Goal: Task Accomplishment & Management: Manage account settings

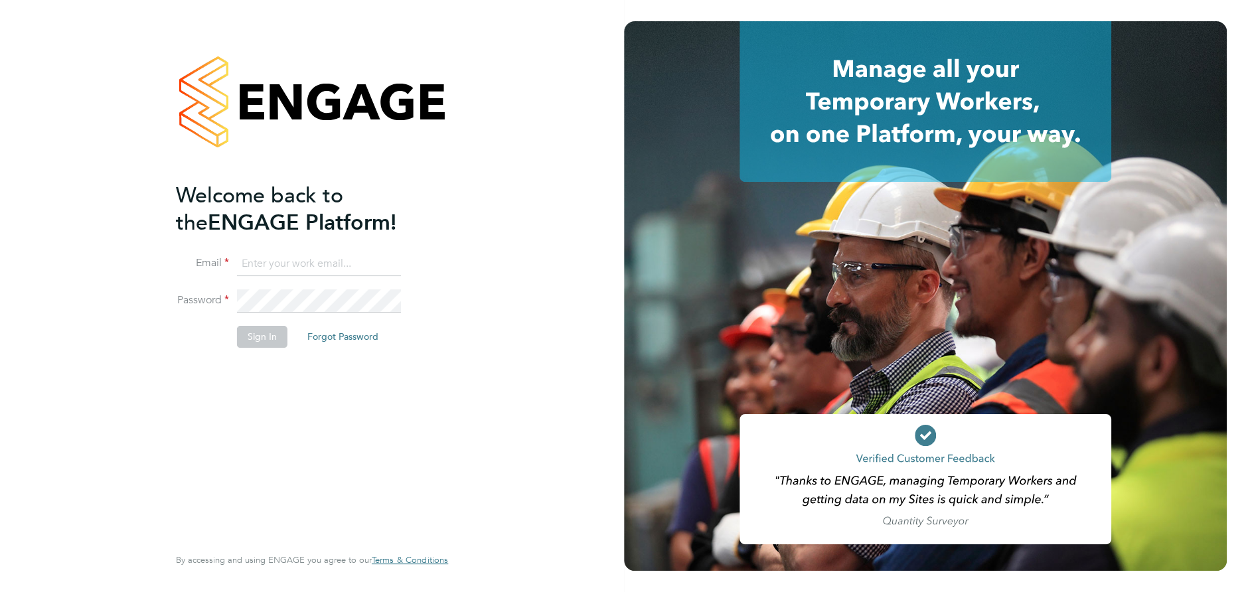
click at [295, 264] on input at bounding box center [319, 264] width 164 height 24
type input "hidayet.ufat@vistry.co.uk"
click at [264, 337] on button "Sign In" at bounding box center [262, 336] width 50 height 21
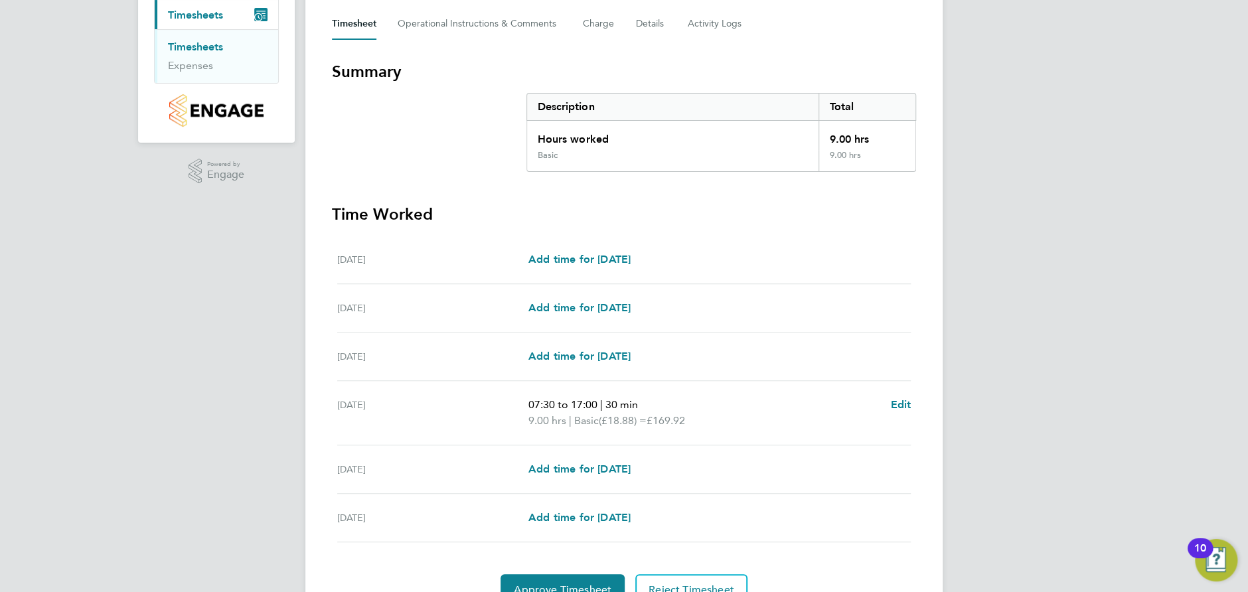
scroll to position [252, 0]
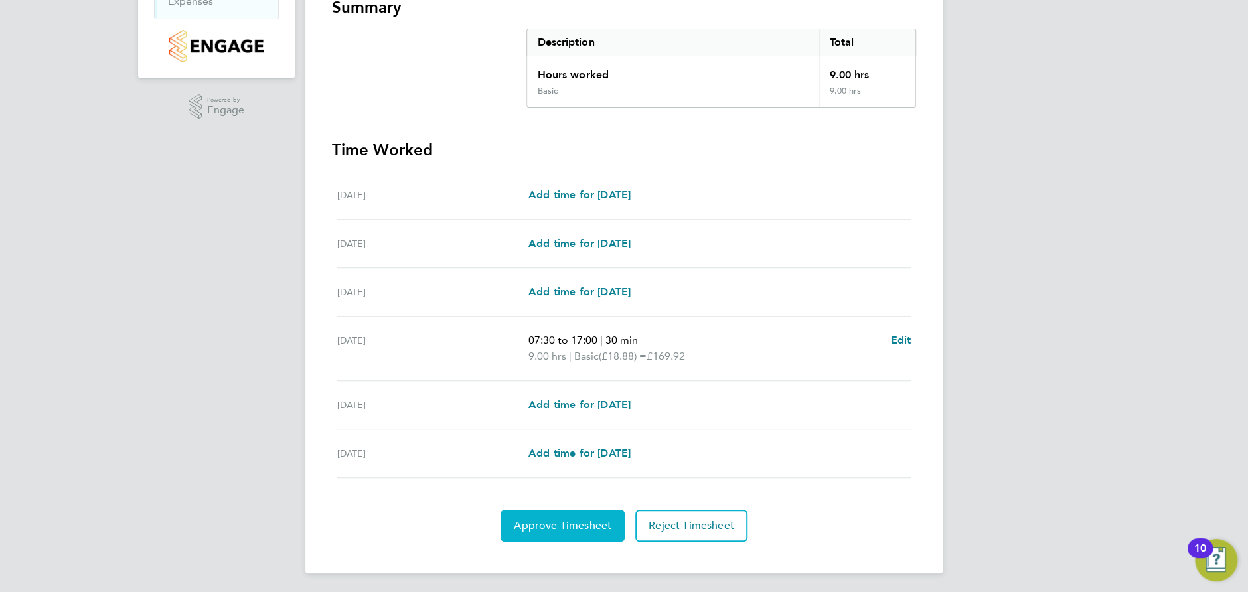
click at [571, 513] on button "Approve Timesheet" at bounding box center [562, 526] width 124 height 32
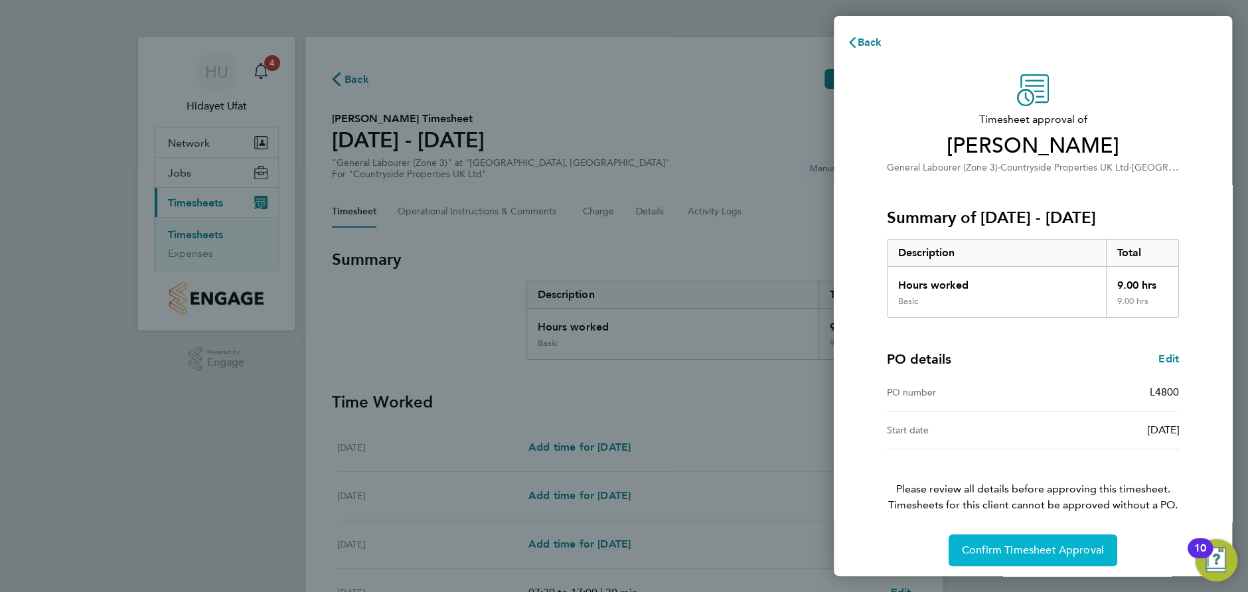
click at [1045, 556] on button "Confirm Timesheet Approval" at bounding box center [1033, 550] width 169 height 32
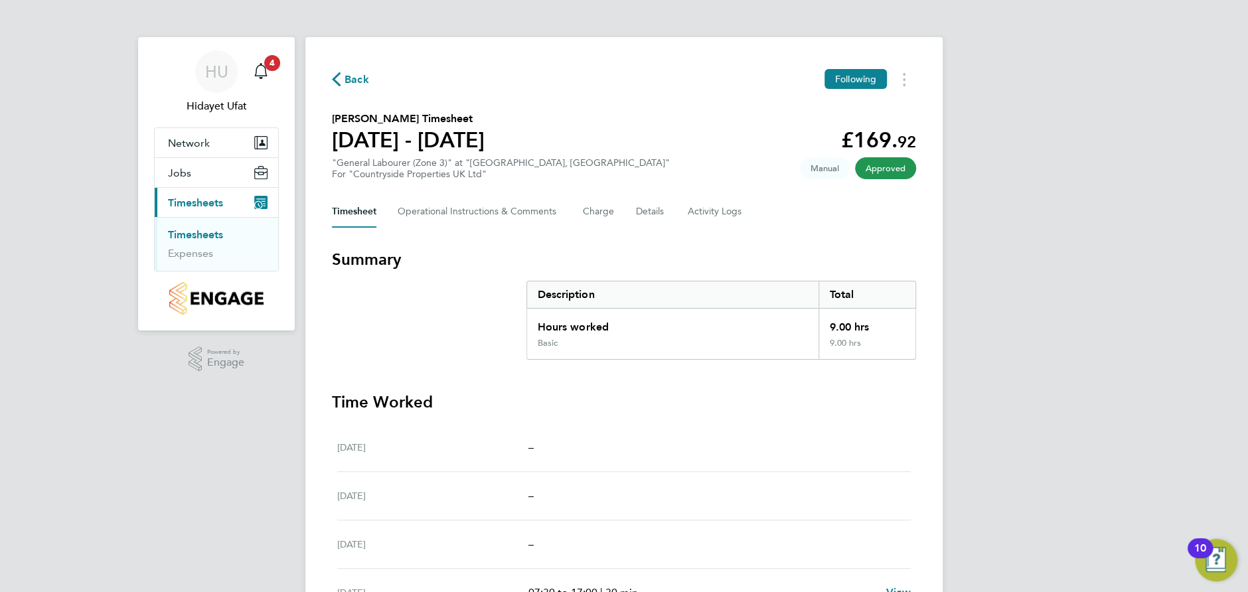
click at [204, 205] on span "Timesheets" at bounding box center [195, 202] width 55 height 13
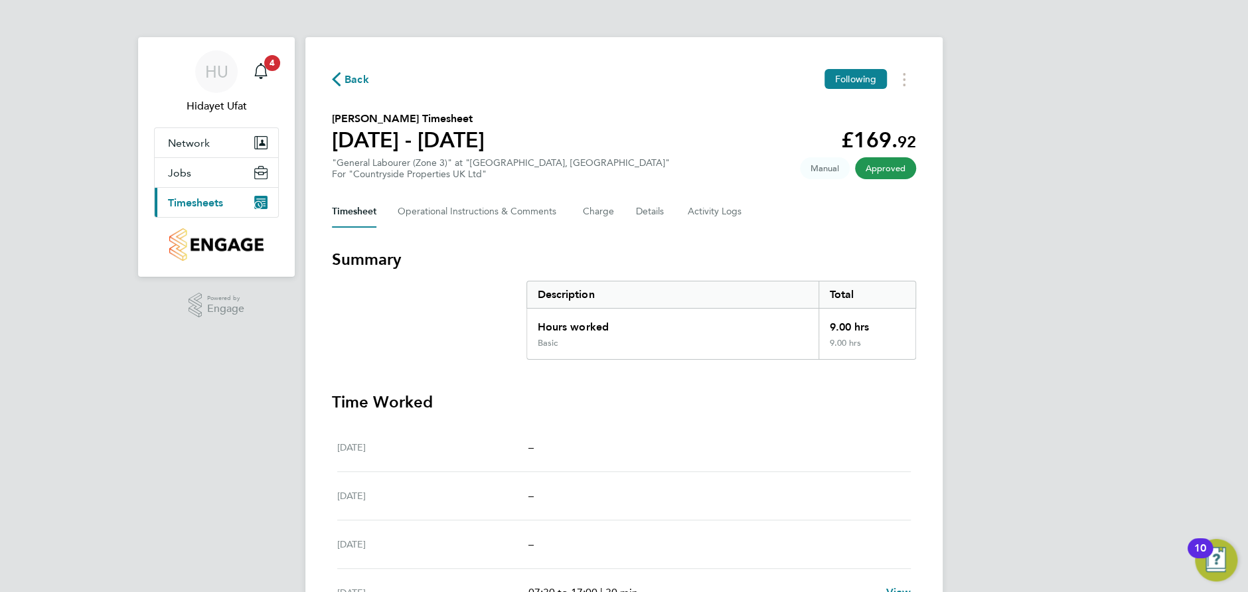
click at [205, 205] on span "Timesheets" at bounding box center [195, 202] width 55 height 13
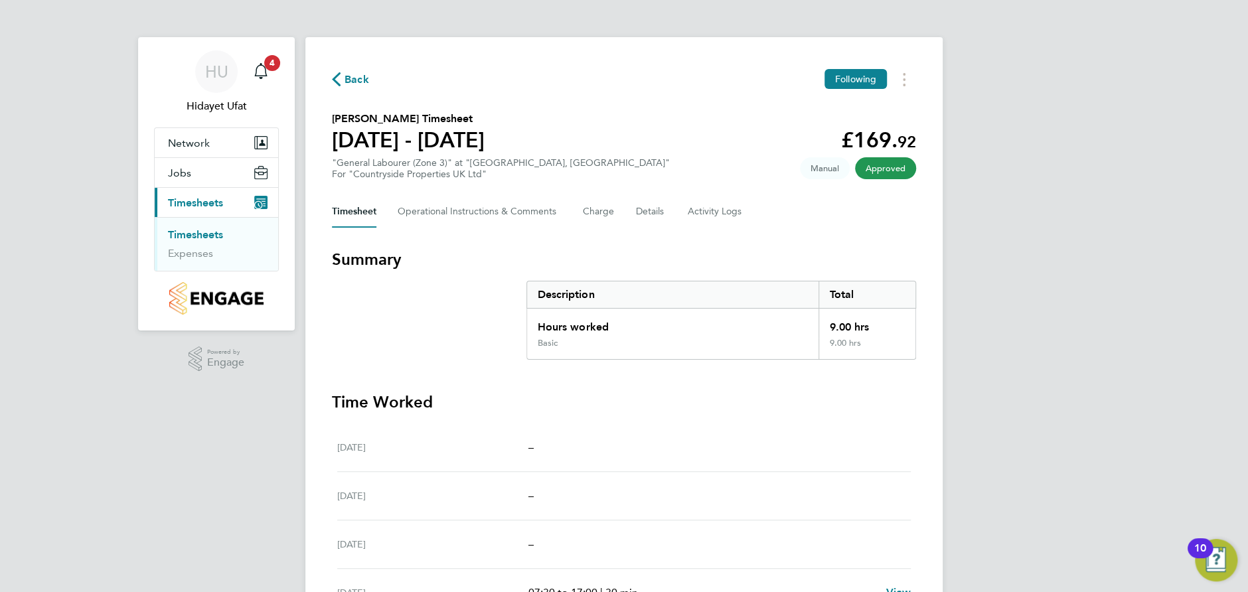
click at [206, 236] on link "Timesheets" at bounding box center [195, 234] width 55 height 13
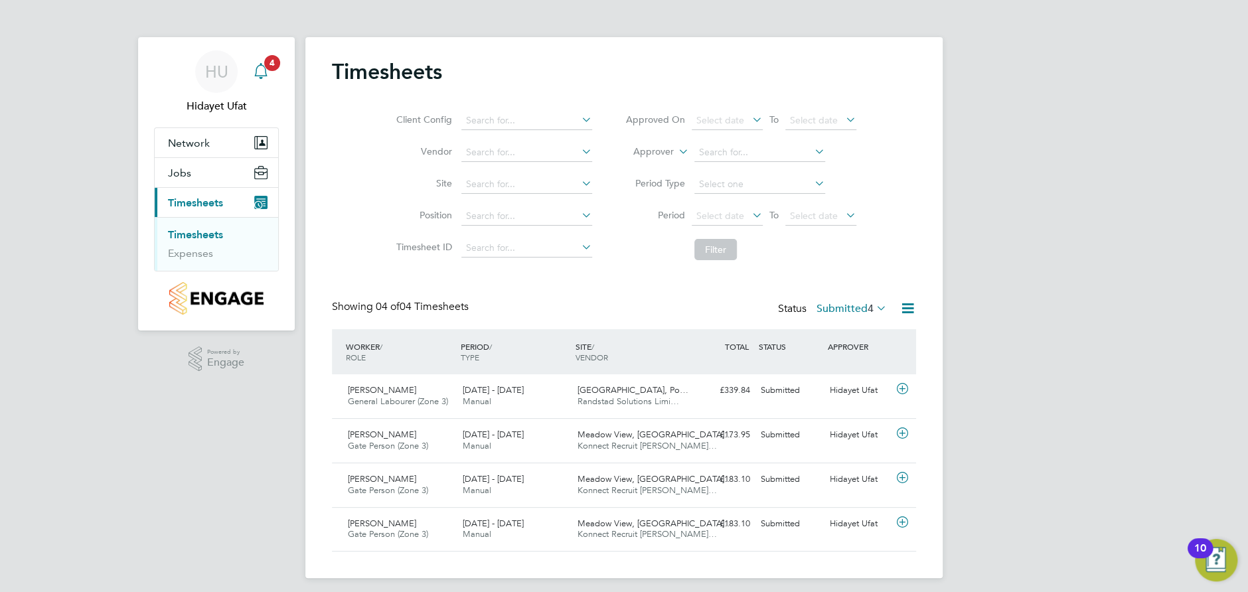
click at [268, 67] on span "4" at bounding box center [272, 63] width 16 height 16
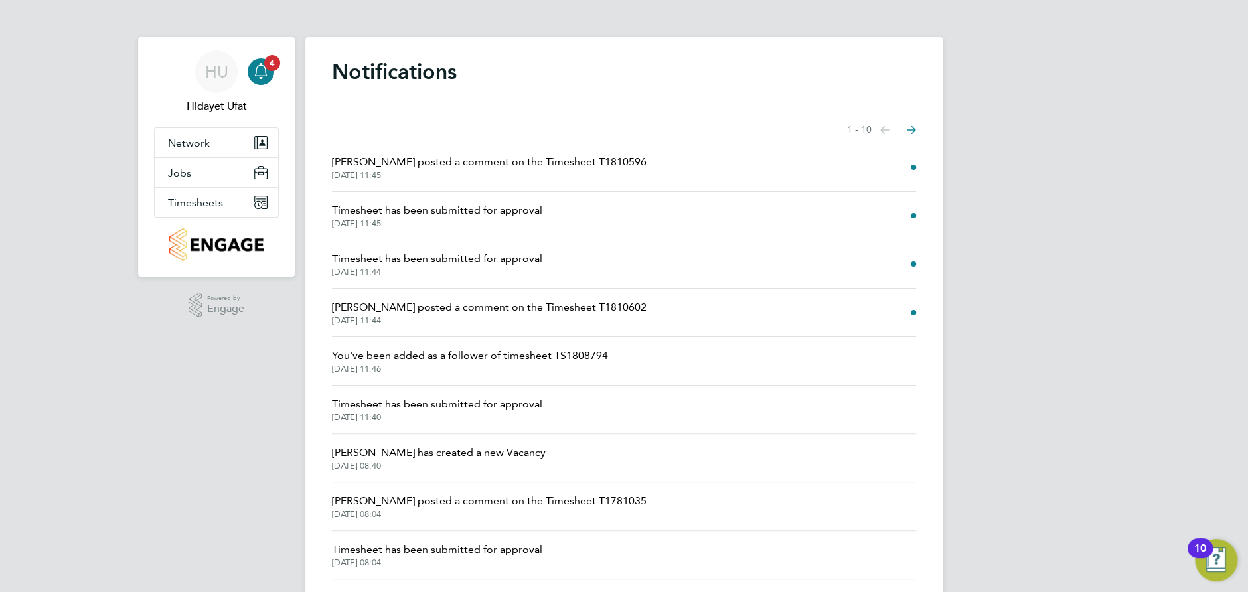
click at [516, 208] on span "Timesheet has been submitted for approval" at bounding box center [437, 210] width 210 height 16
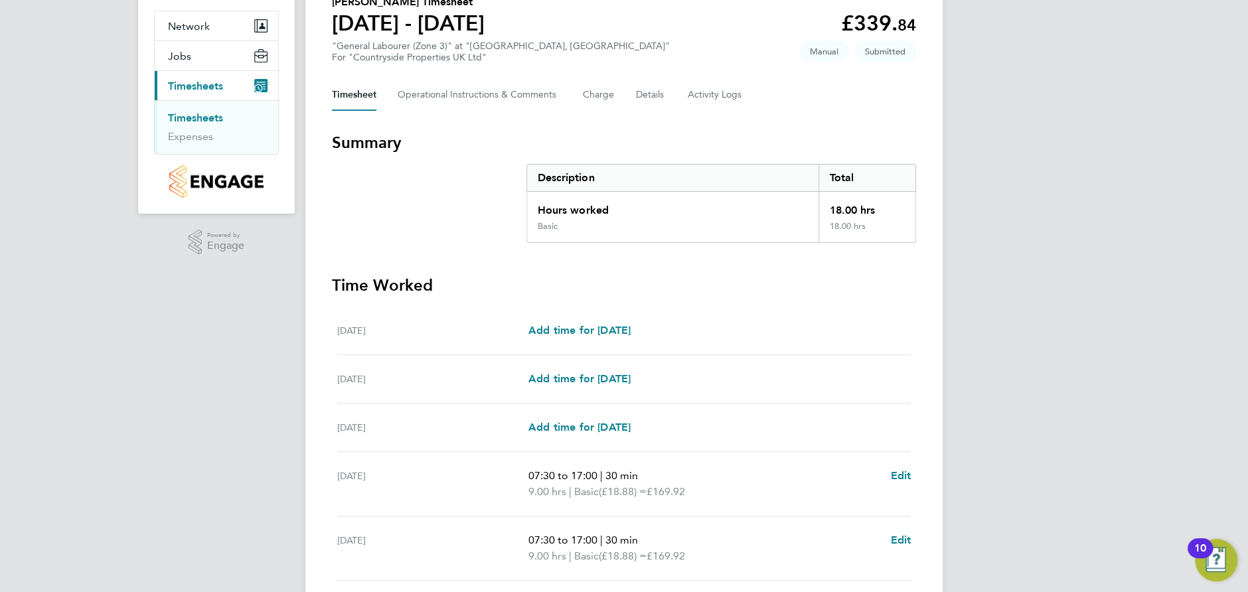
scroll to position [316, 0]
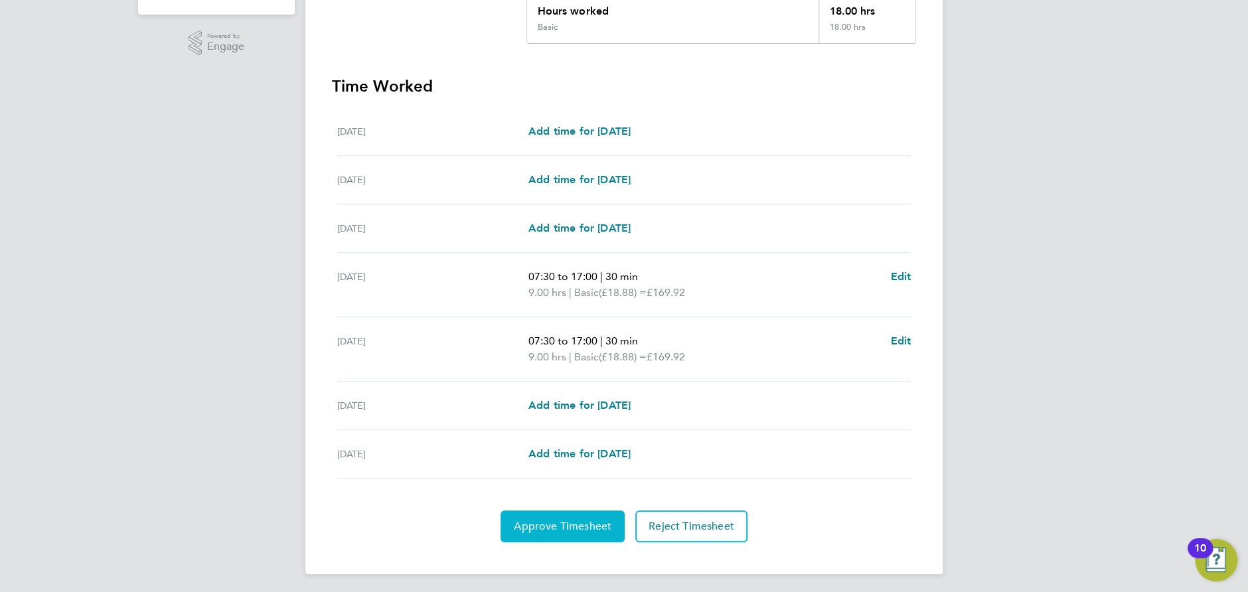
click at [564, 528] on span "Approve Timesheet" at bounding box center [563, 526] width 98 height 13
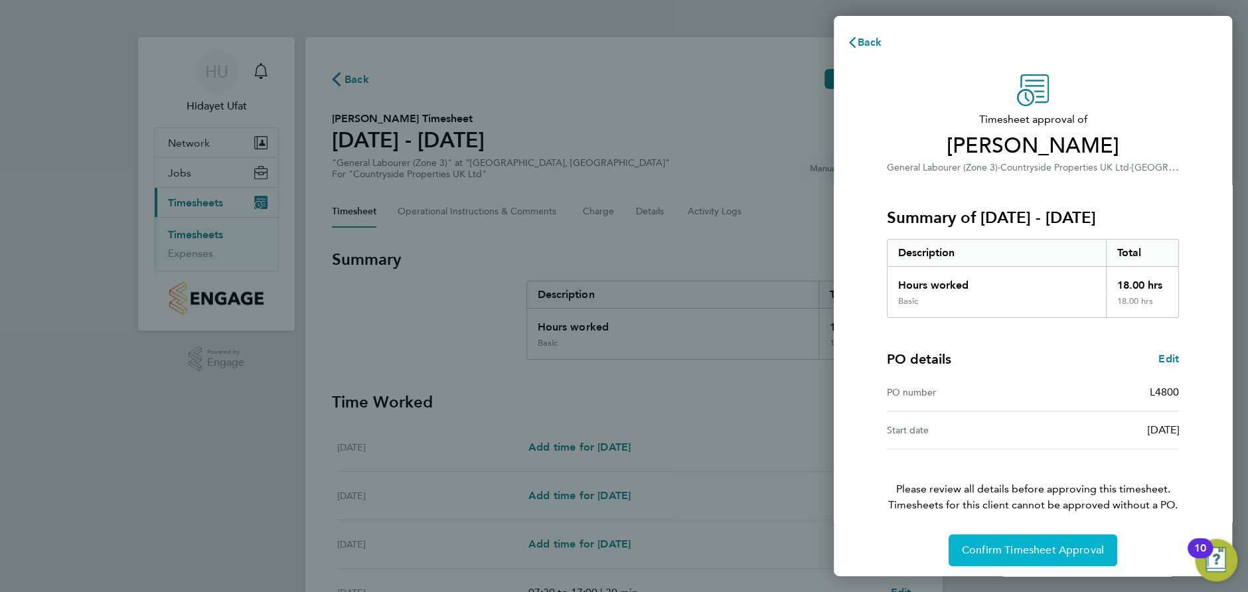
click at [1016, 549] on span "Confirm Timesheet Approval" at bounding box center [1033, 550] width 142 height 13
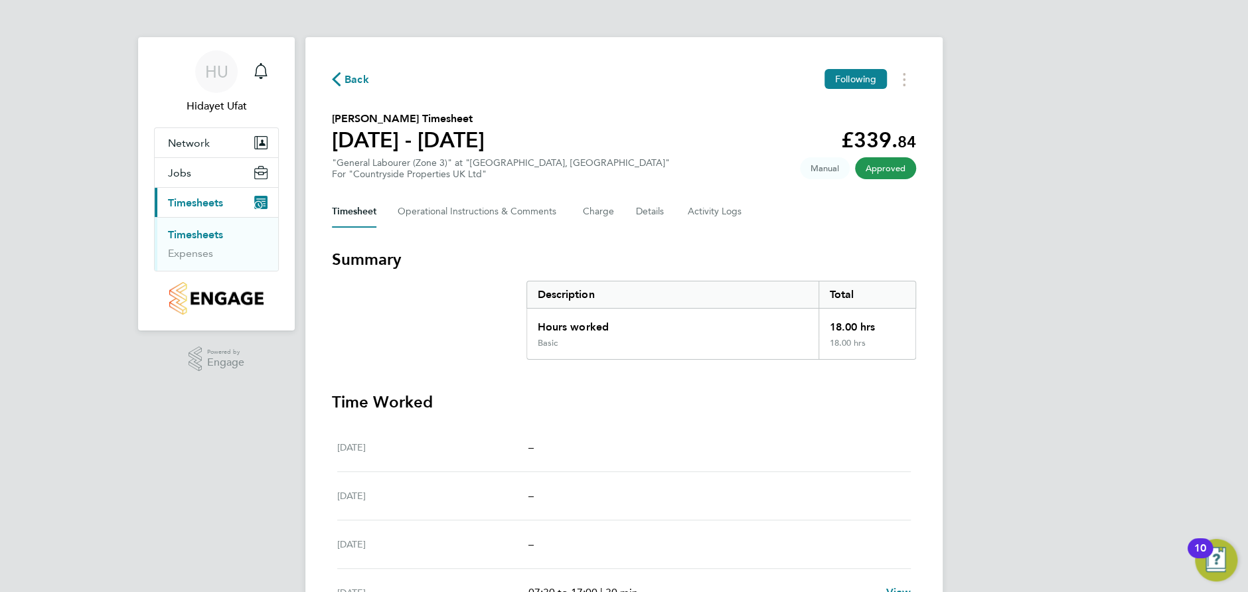
click at [338, 80] on icon "button" at bounding box center [336, 79] width 9 height 14
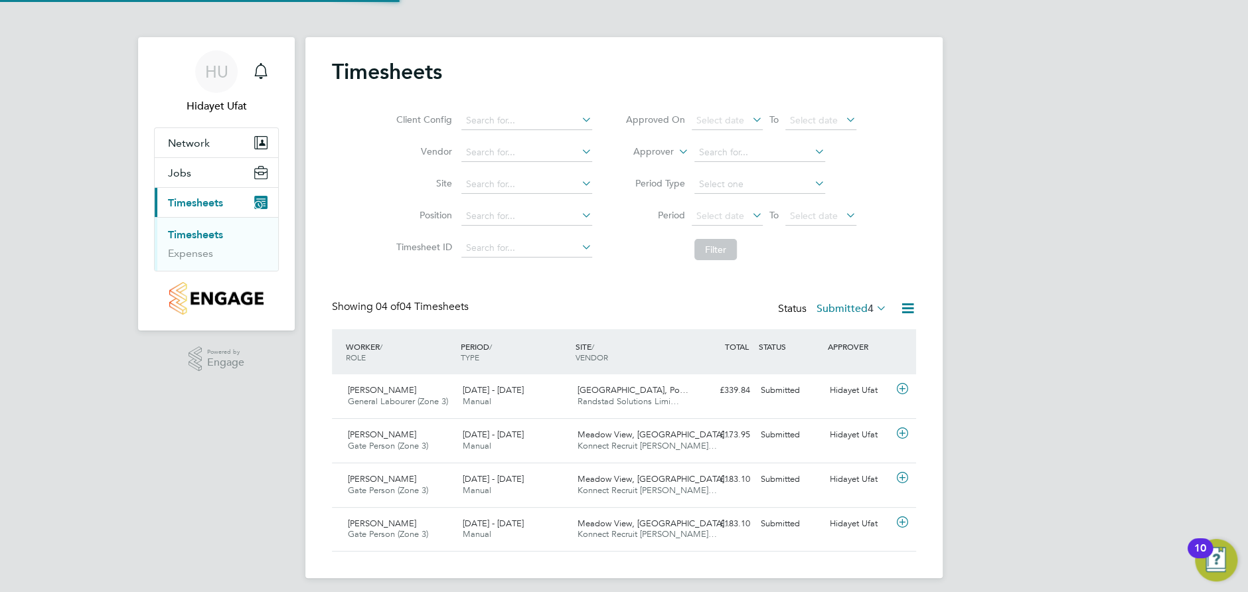
scroll to position [7, 7]
click at [258, 70] on icon "Main navigation" at bounding box center [261, 71] width 16 height 16
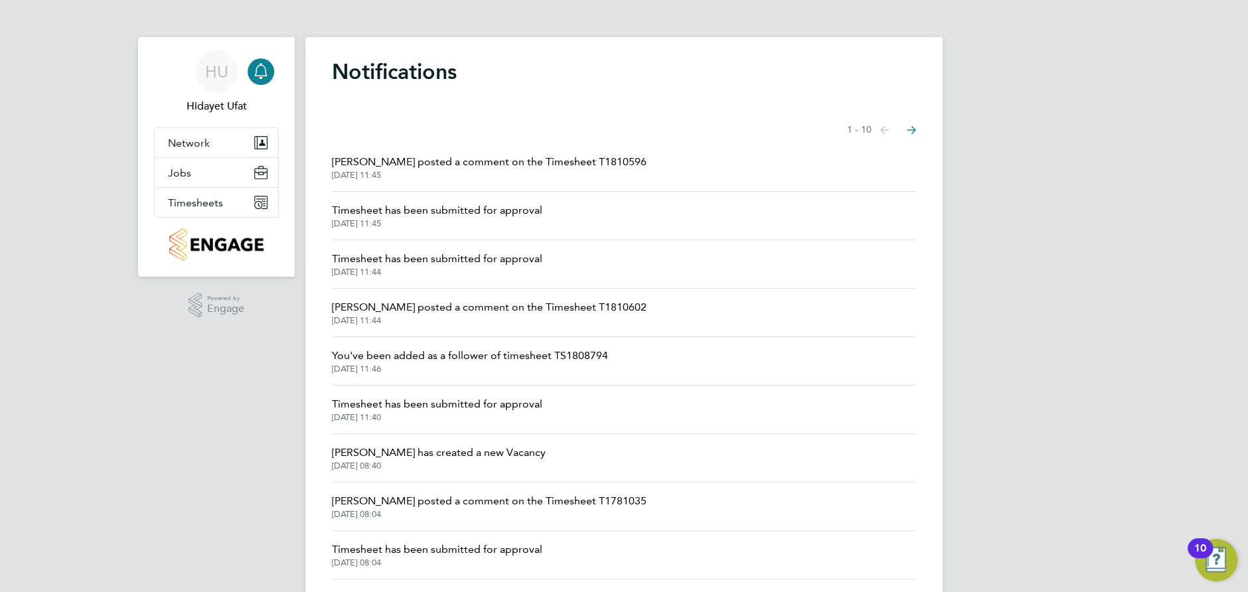
click at [411, 168] on span "[PERSON_NAME] posted a comment on the Timesheet T1810596" at bounding box center [489, 162] width 315 height 16
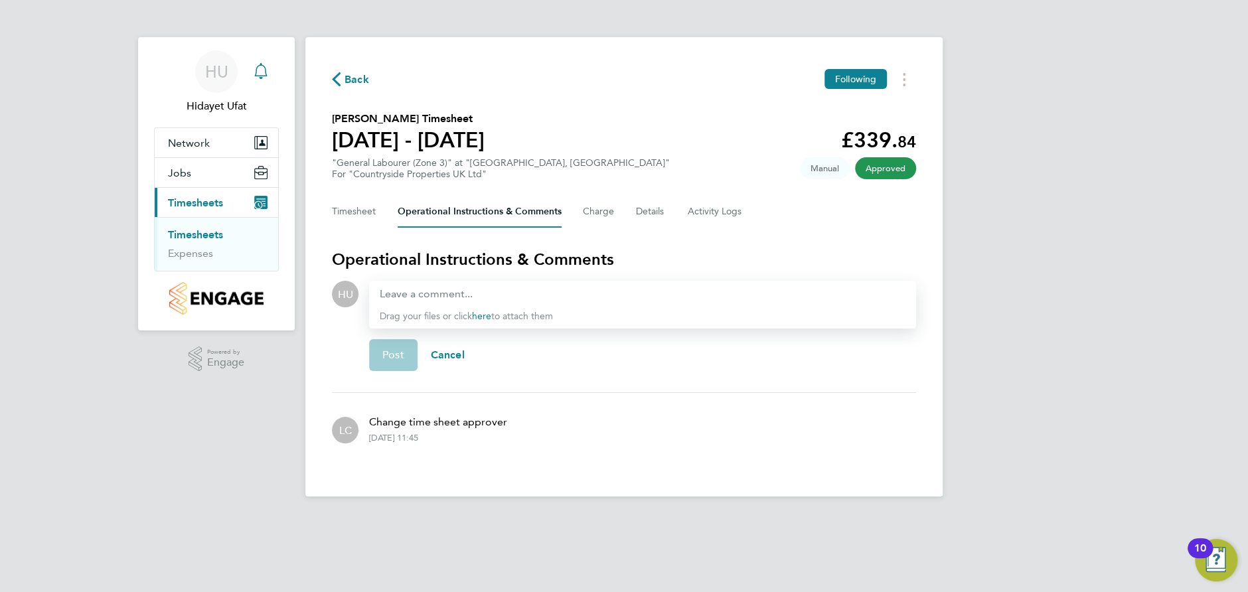
click at [260, 74] on icon "Main navigation" at bounding box center [261, 71] width 16 height 16
